Goal: Check status

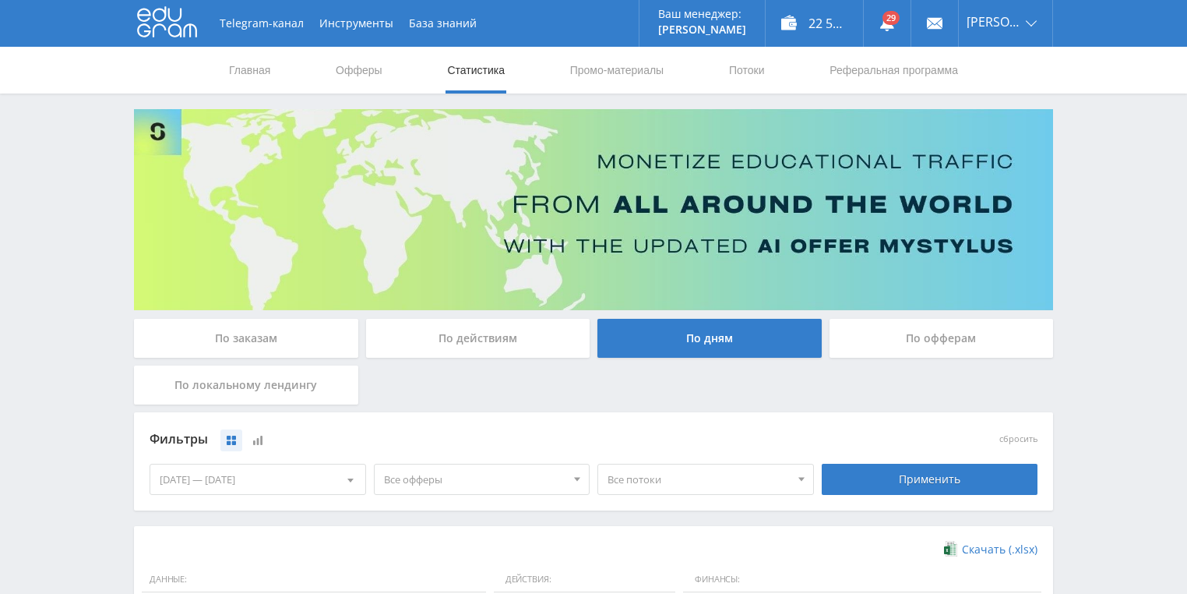
scroll to position [187, 0]
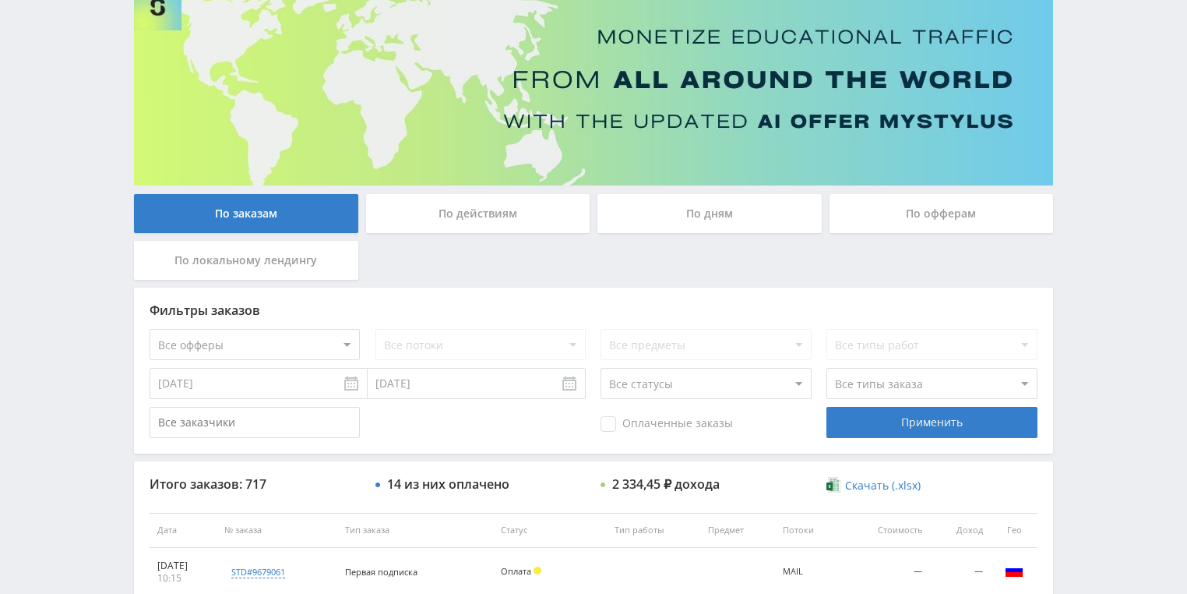
scroll to position [312, 0]
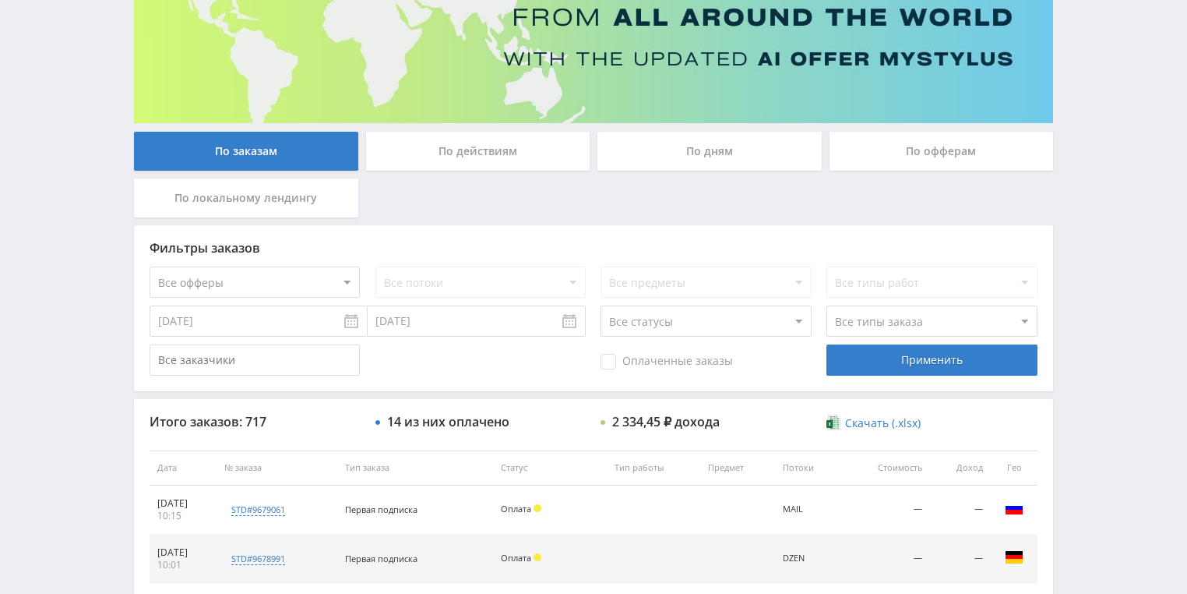
click at [465, 145] on div "По действиям" at bounding box center [478, 151] width 224 height 39
click at [0, 0] on input "По действиям" at bounding box center [0, 0] width 0 height 0
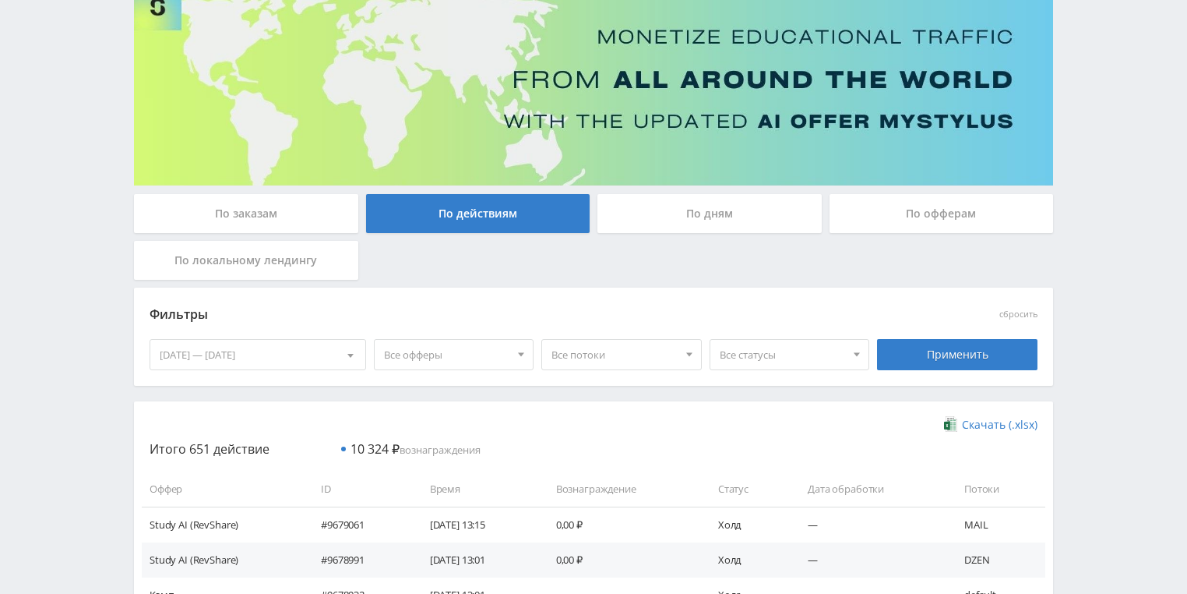
click at [711, 199] on div "По дням" at bounding box center [710, 213] width 224 height 39
click at [0, 0] on input "По дням" at bounding box center [0, 0] width 0 height 0
